Goal: Information Seeking & Learning: Learn about a topic

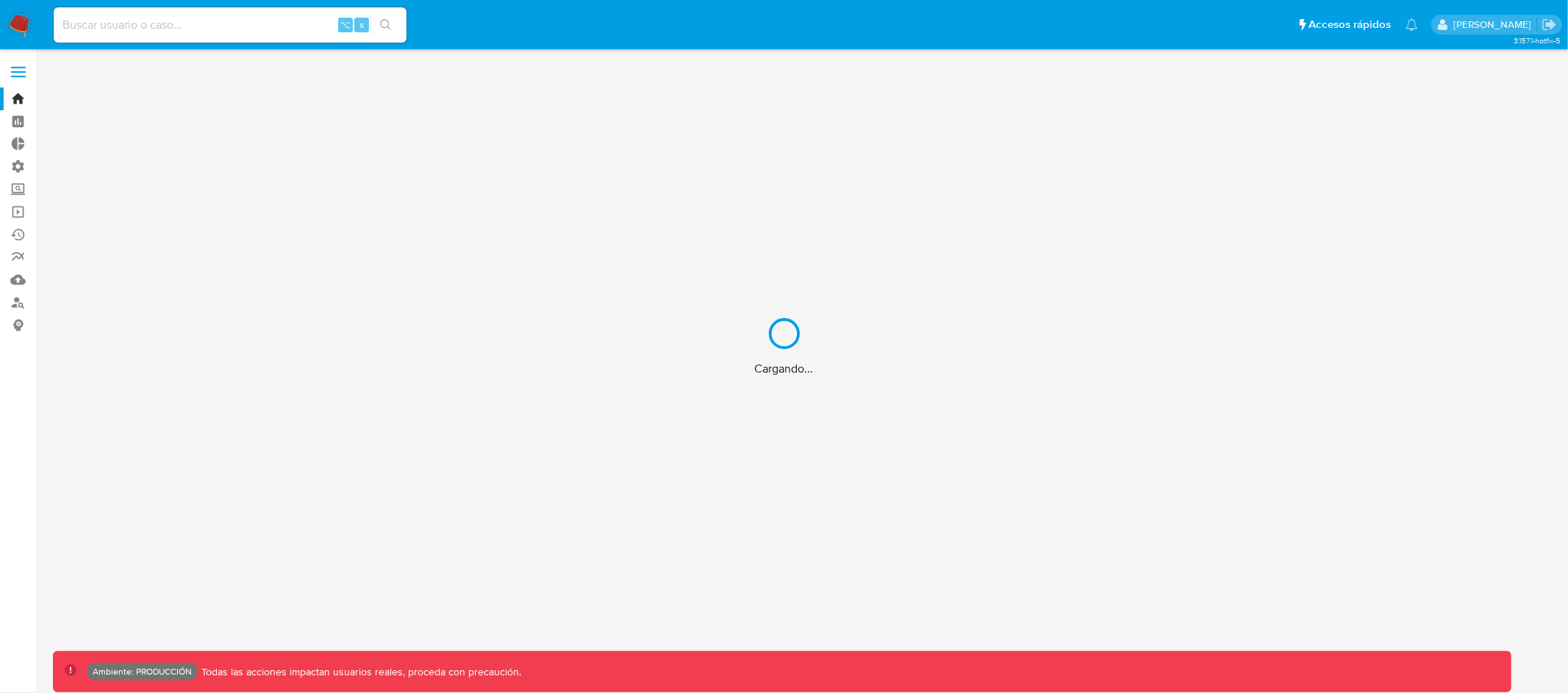
click at [268, 34] on div "Cargando..." at bounding box center [784, 346] width 1568 height 693
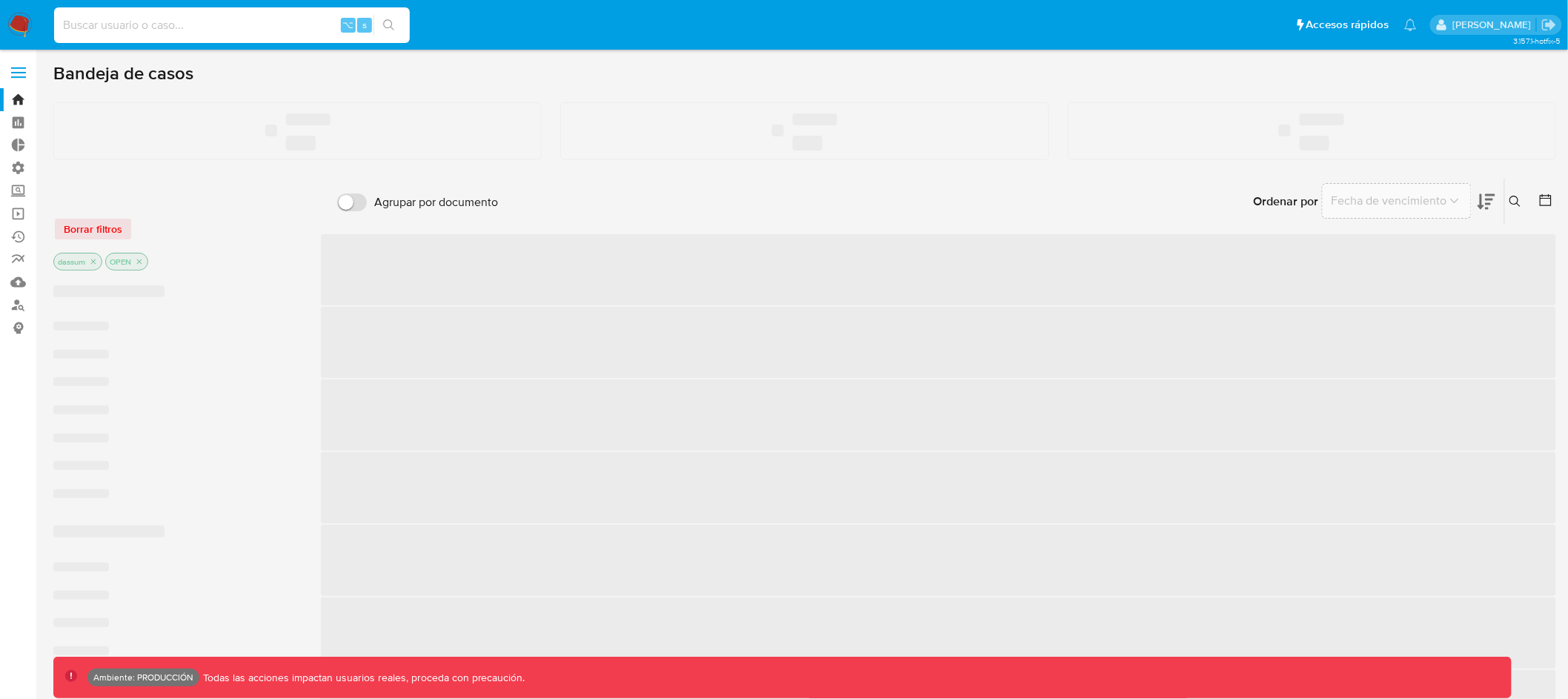
click at [271, 27] on input at bounding box center [232, 25] width 355 height 19
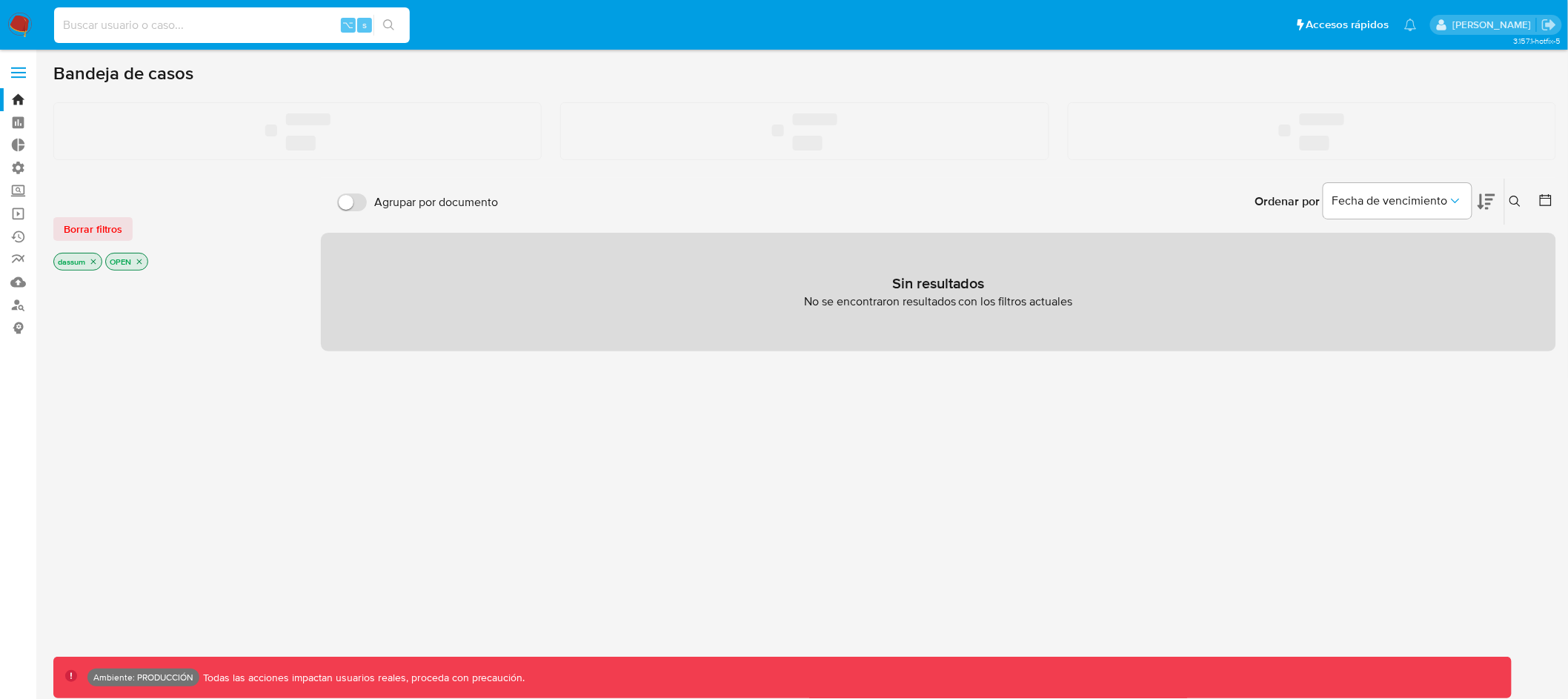
paste input "2352071450"
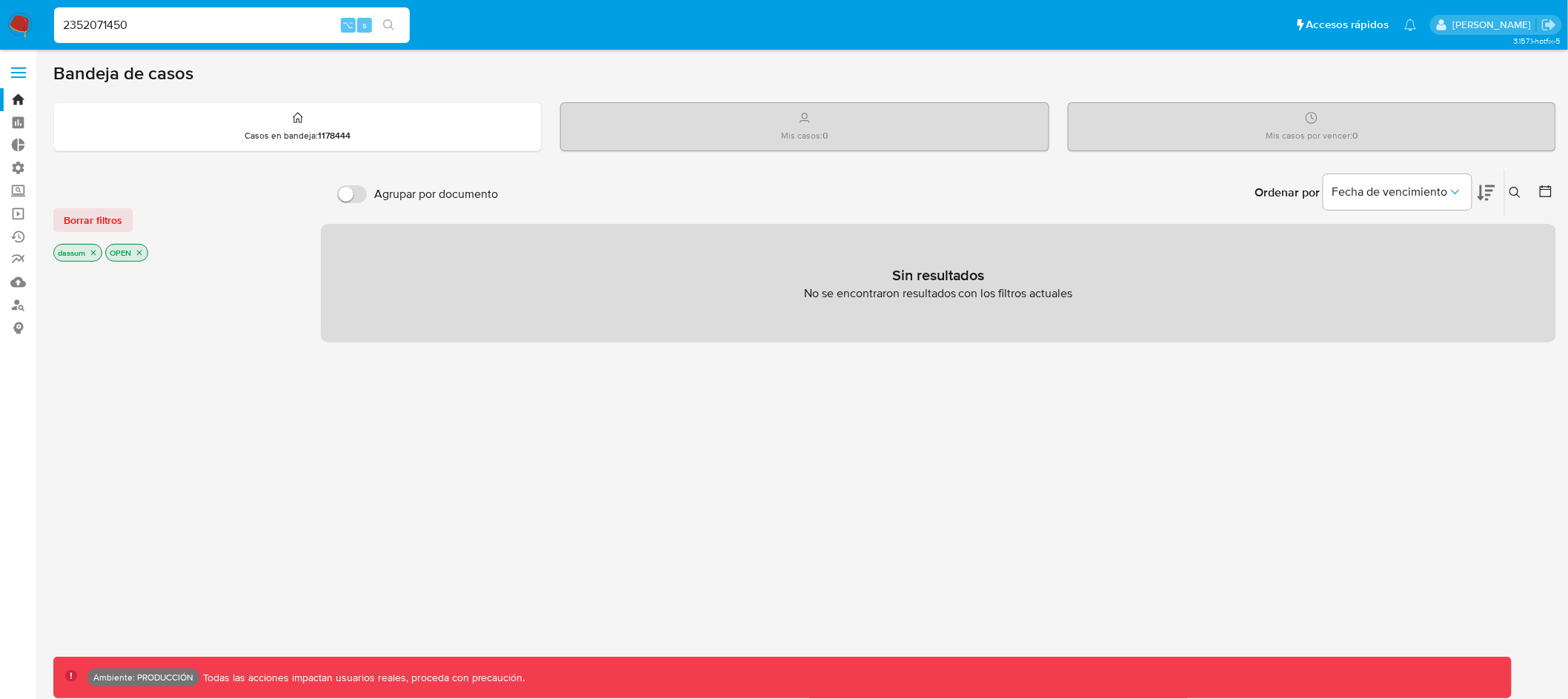
type input "2352071450"
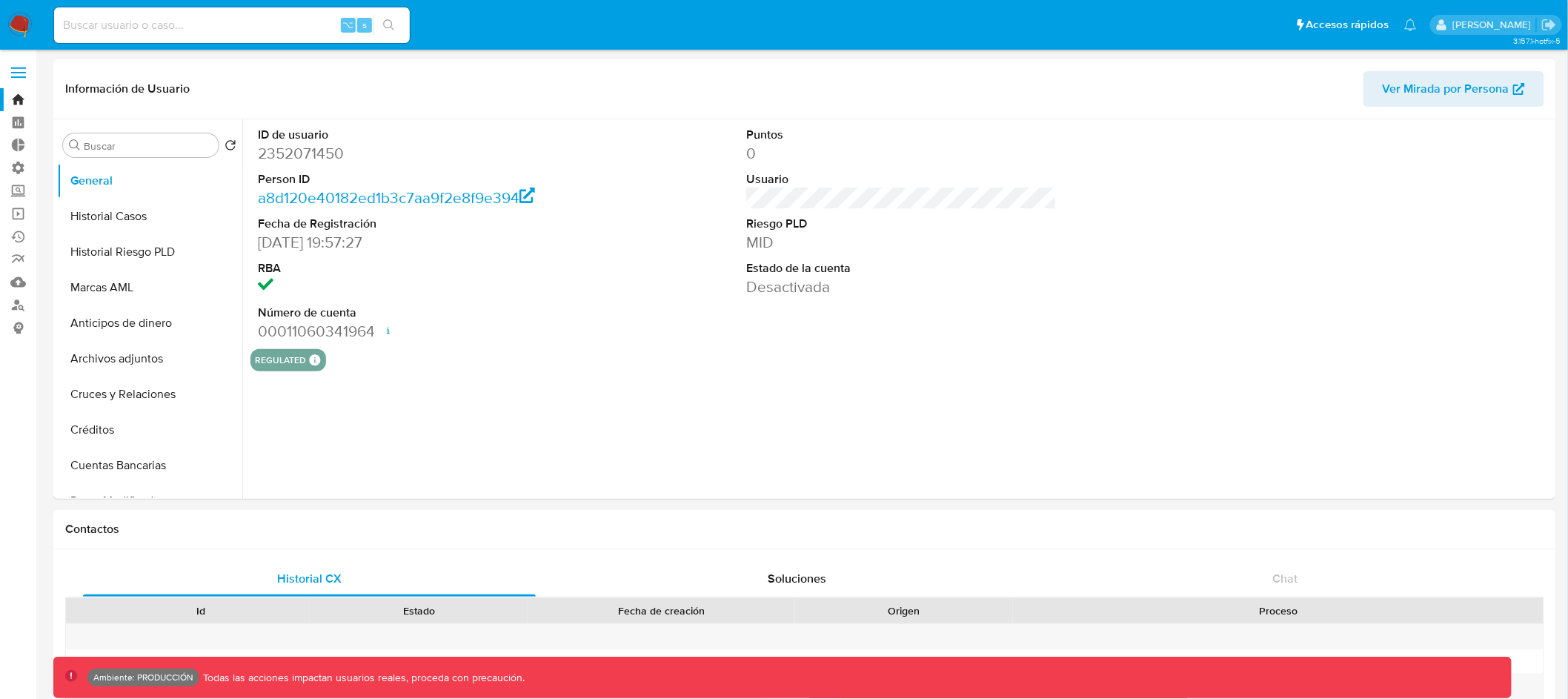
select select "10"
drag, startPoint x: 219, startPoint y: 417, endPoint x: 215, endPoint y: 353, distance: 64.1
click at [217, 353] on ul "General Historial Casos Historial Riesgo PLD Marcas AML Anticipos de dinero Arc…" at bounding box center [149, 330] width 185 height 334
click at [160, 356] on button "KYC" at bounding box center [144, 359] width 174 height 36
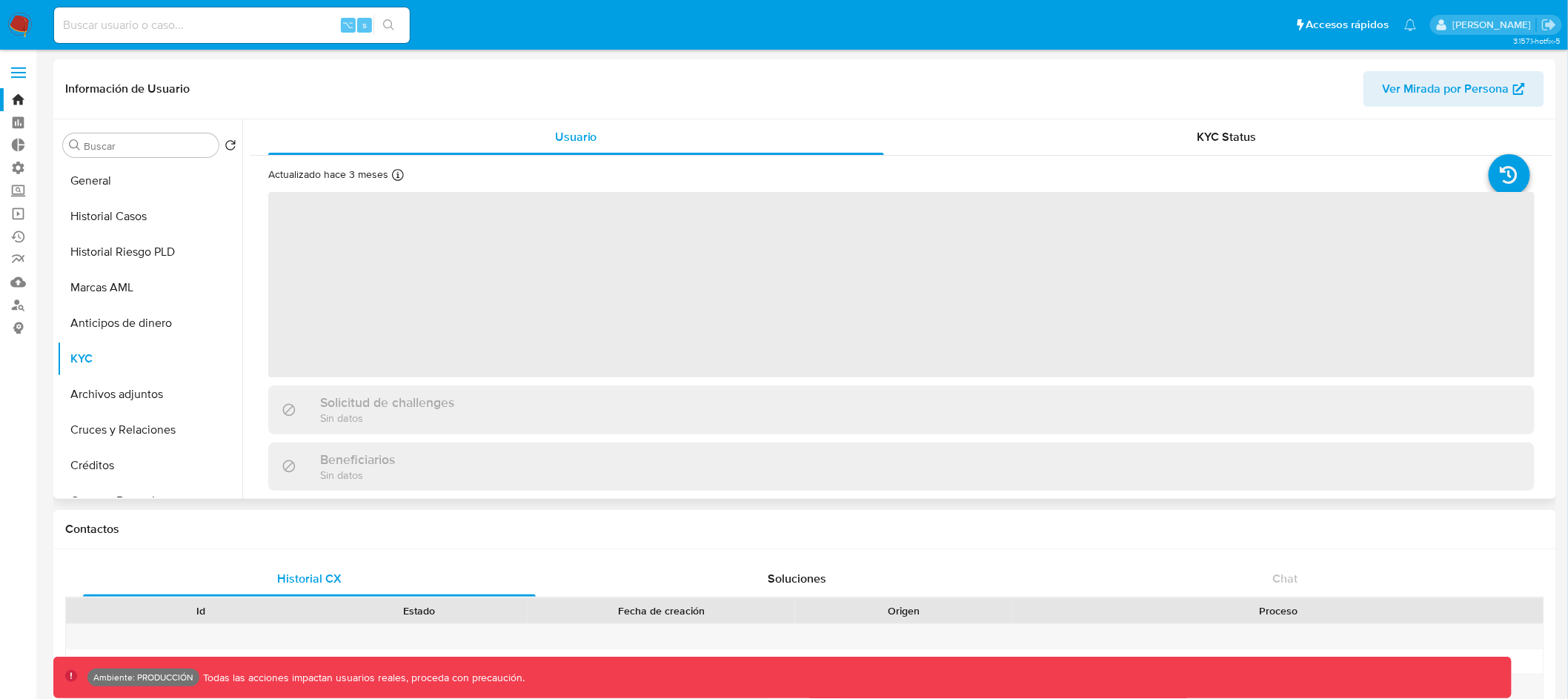
click at [434, 115] on div "Información de Usuario Ver Mirada por Persona" at bounding box center [805, 89] width 1503 height 60
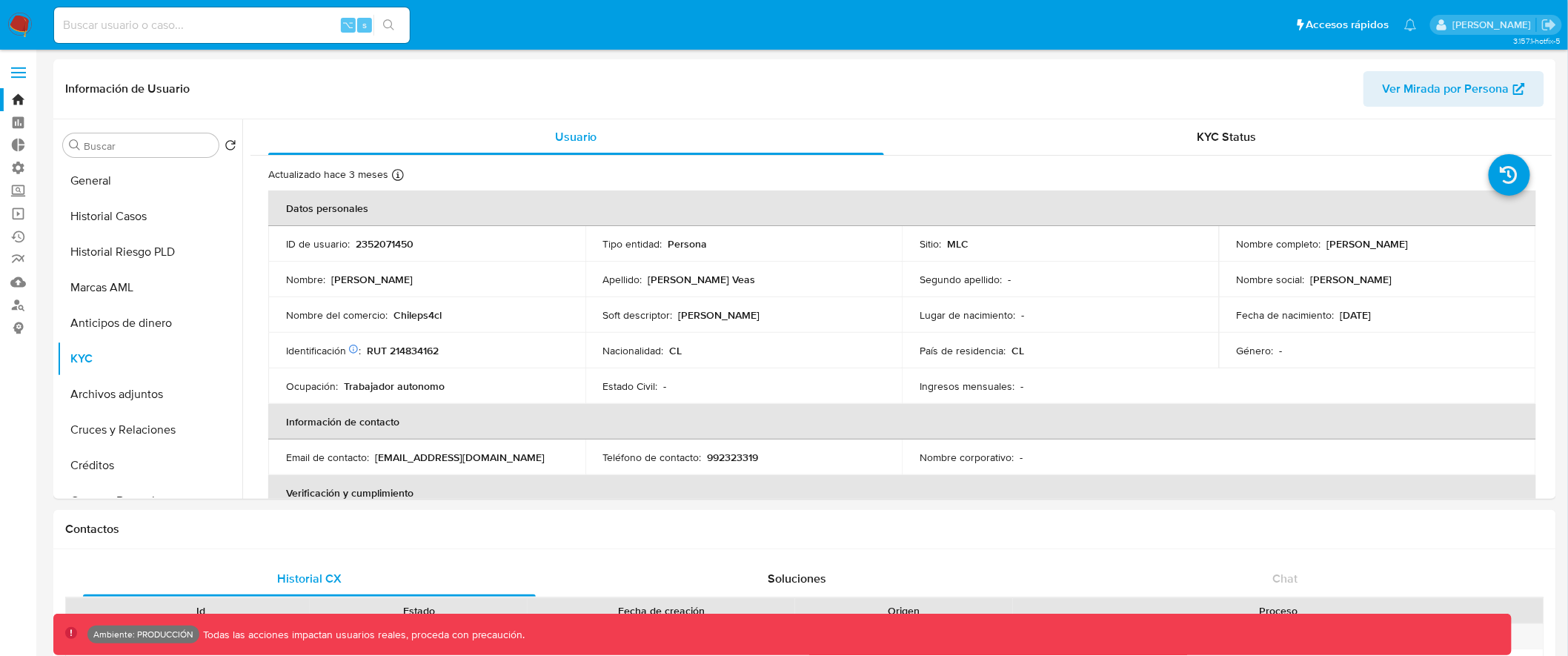
click at [262, 41] on div "⌥ s" at bounding box center [232, 25] width 355 height 36
click at [257, 26] on input at bounding box center [232, 25] width 355 height 19
drag, startPoint x: 947, startPoint y: 245, endPoint x: 968, endPoint y: 244, distance: 21.0
click at [968, 244] on div "Sitio : MLC" at bounding box center [1060, 244] width 282 height 13
click at [949, 247] on p "MLC" at bounding box center [958, 244] width 22 height 13
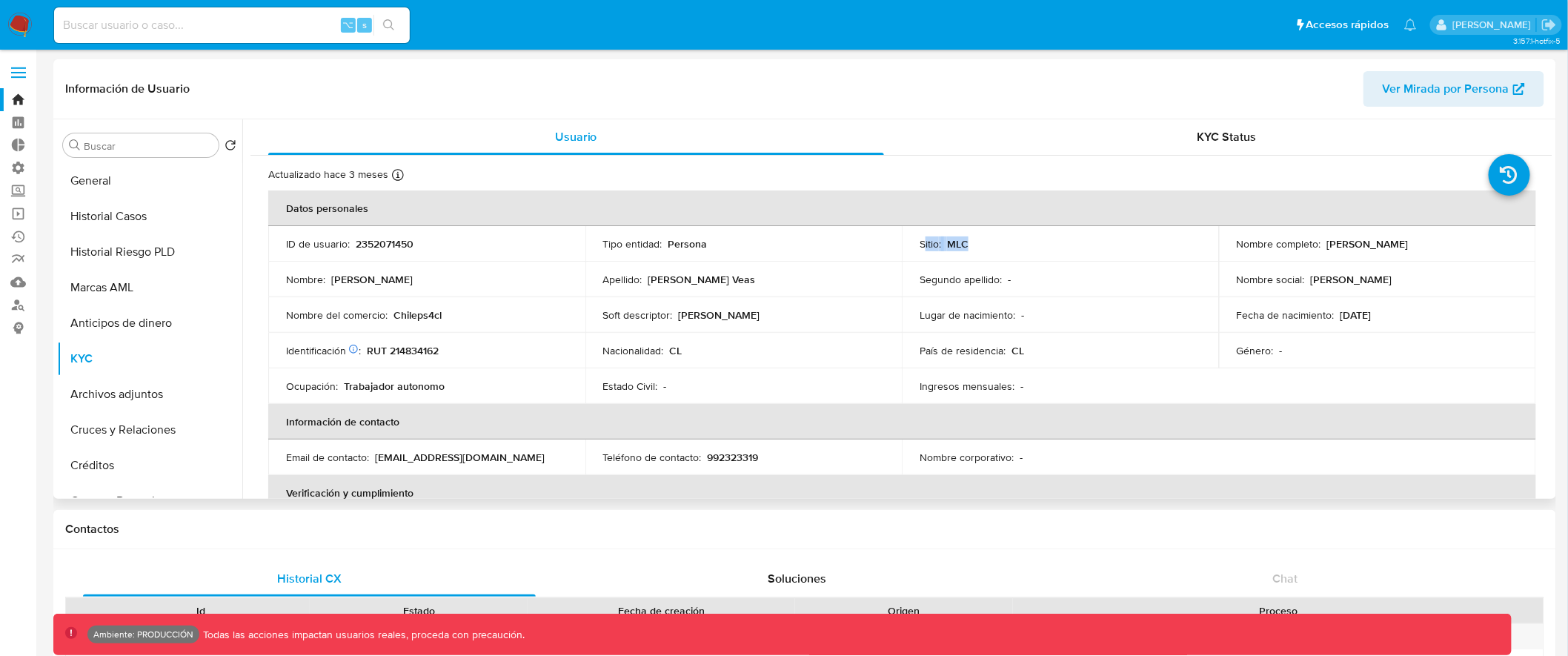
drag, startPoint x: 921, startPoint y: 246, endPoint x: 978, endPoint y: 237, distance: 57.7
click at [978, 237] on div "Sitio : MLC" at bounding box center [1060, 244] width 282 height 13
click at [247, 31] on input at bounding box center [232, 25] width 355 height 19
click at [198, 44] on div "⌥ s" at bounding box center [232, 25] width 355 height 42
click at [202, 36] on div "⌥ s" at bounding box center [232, 25] width 355 height 36
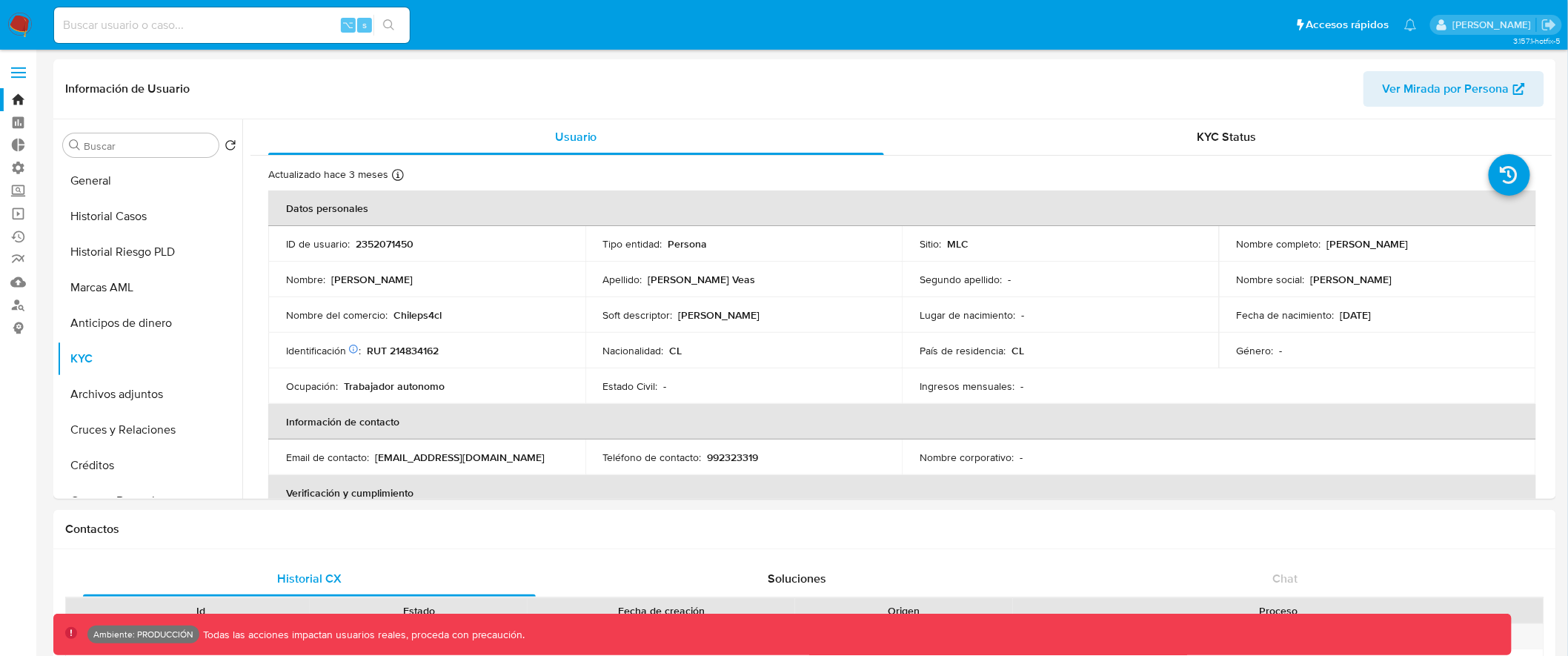
click at [230, 22] on input at bounding box center [232, 25] width 355 height 19
paste input "1229510288"
type input "1229510288"
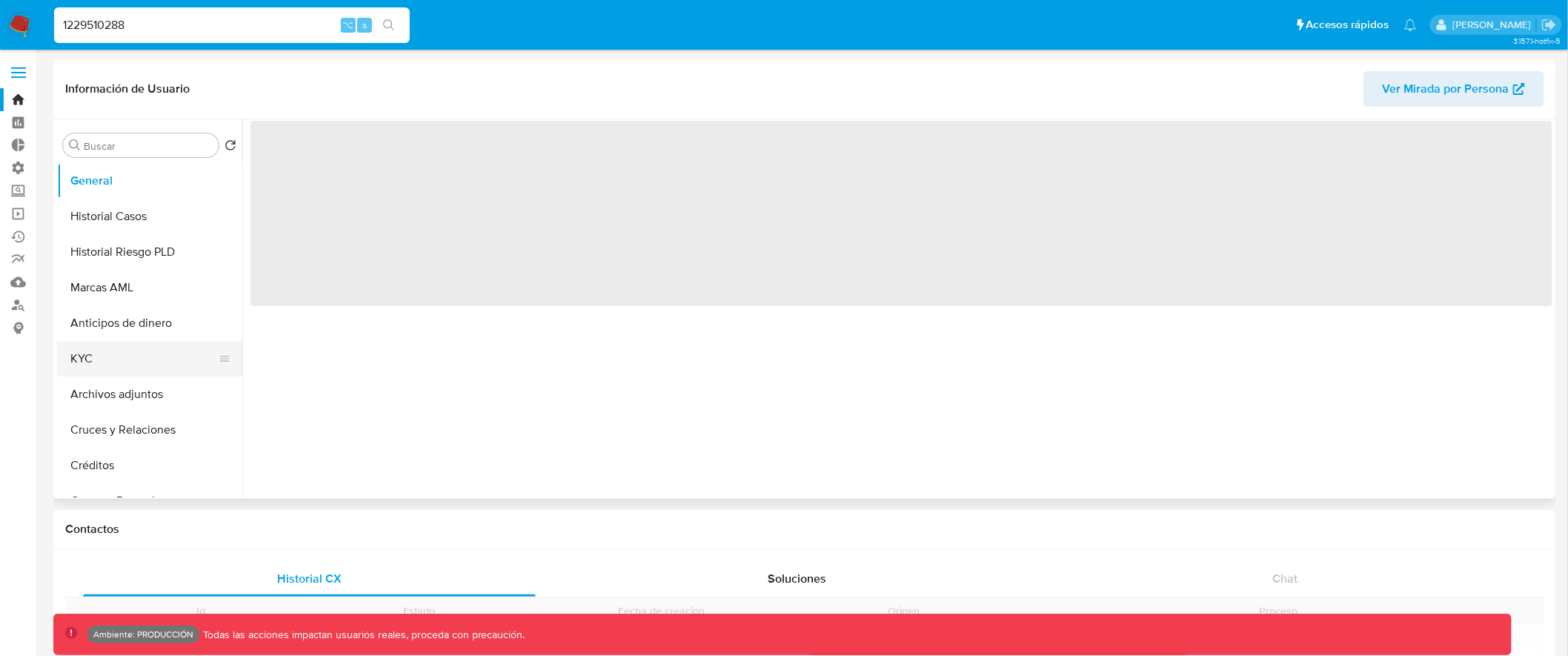
click at [112, 359] on button "KYC" at bounding box center [144, 359] width 174 height 36
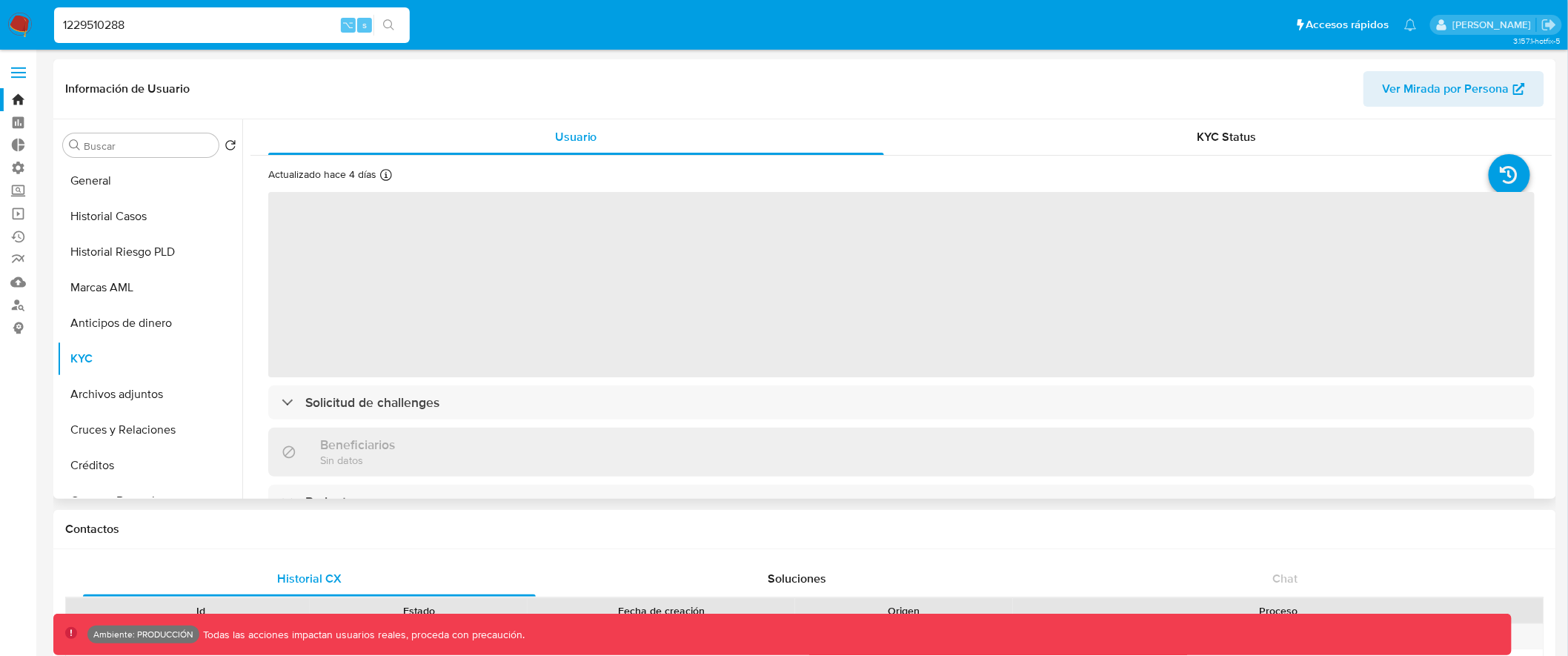
select select "10"
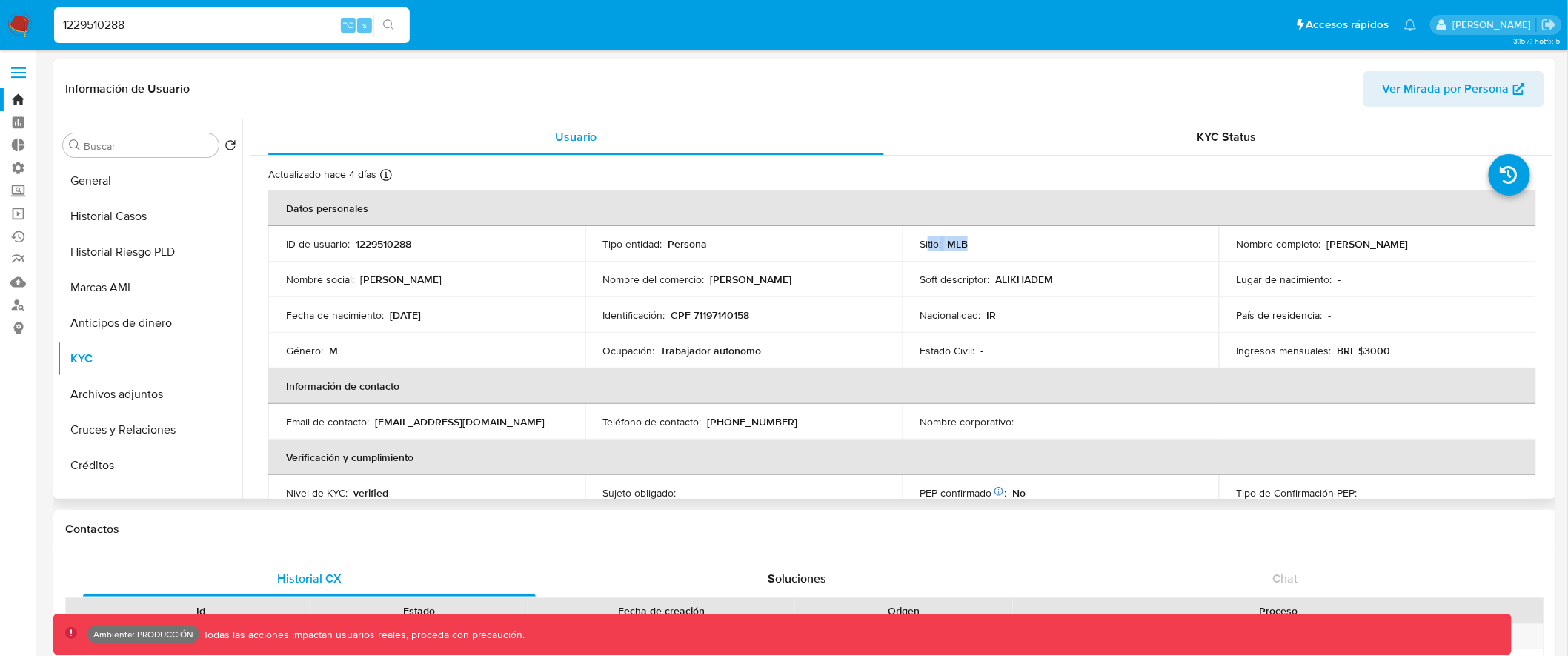
drag, startPoint x: 965, startPoint y: 242, endPoint x: 924, endPoint y: 242, distance: 41.0
click at [924, 242] on div "Sitio : MLB" at bounding box center [1060, 244] width 282 height 13
